Goal: Complete application form

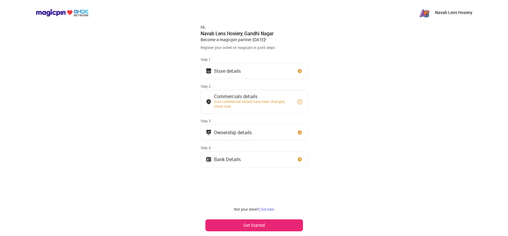
click at [265, 221] on button "Get Started" at bounding box center [255, 225] width 98 height 12
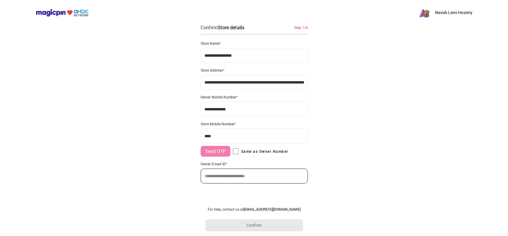
type input "**********"
